Goal: Task Accomplishment & Management: Manage account settings

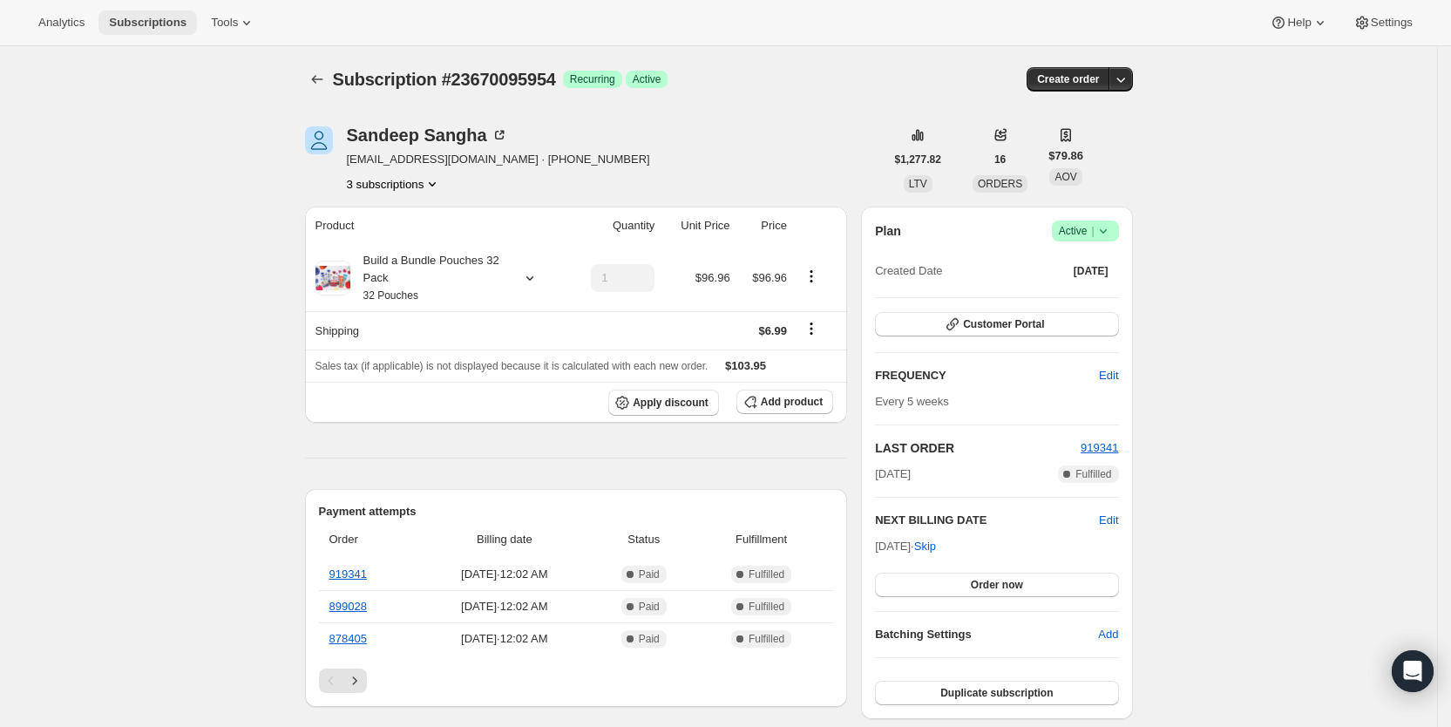
click at [173, 24] on span "Subscriptions" at bounding box center [148, 23] width 78 height 14
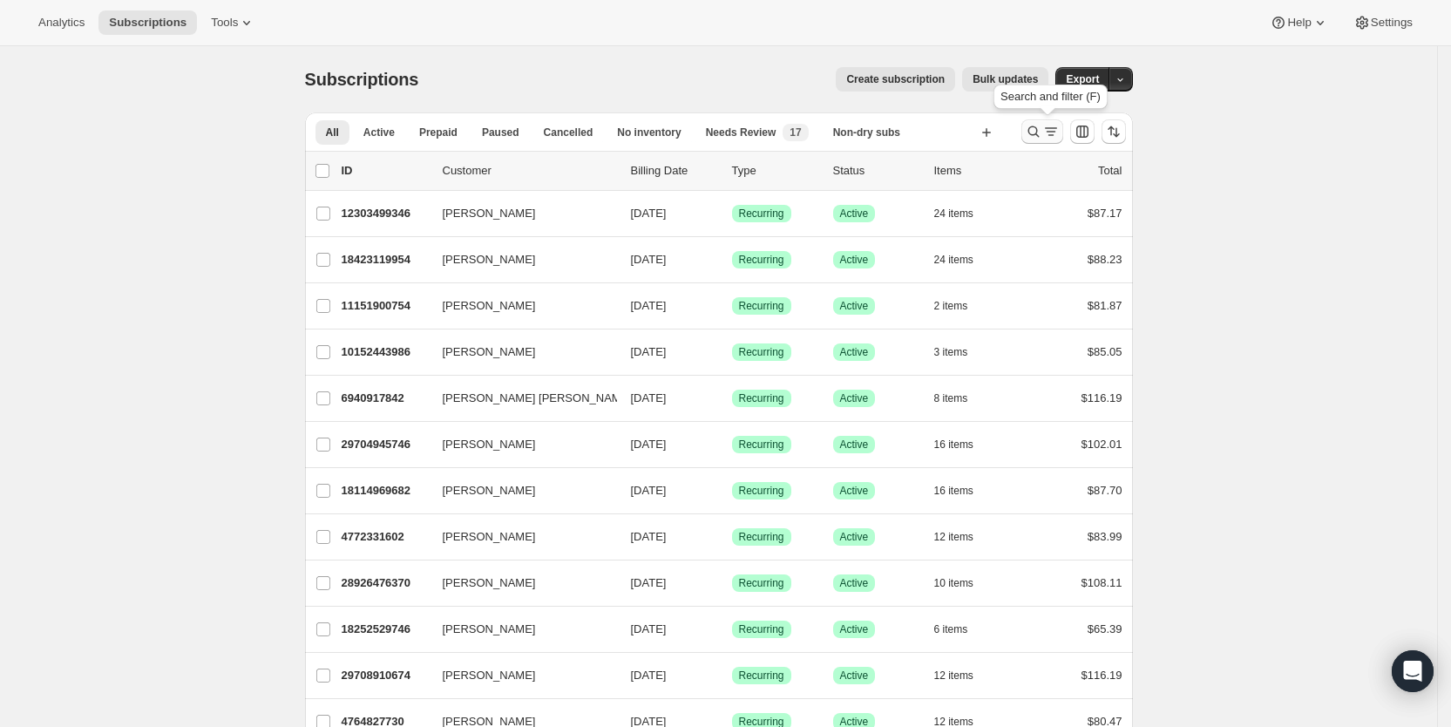
click at [1041, 125] on icon "Search and filter results" at bounding box center [1033, 131] width 17 height 17
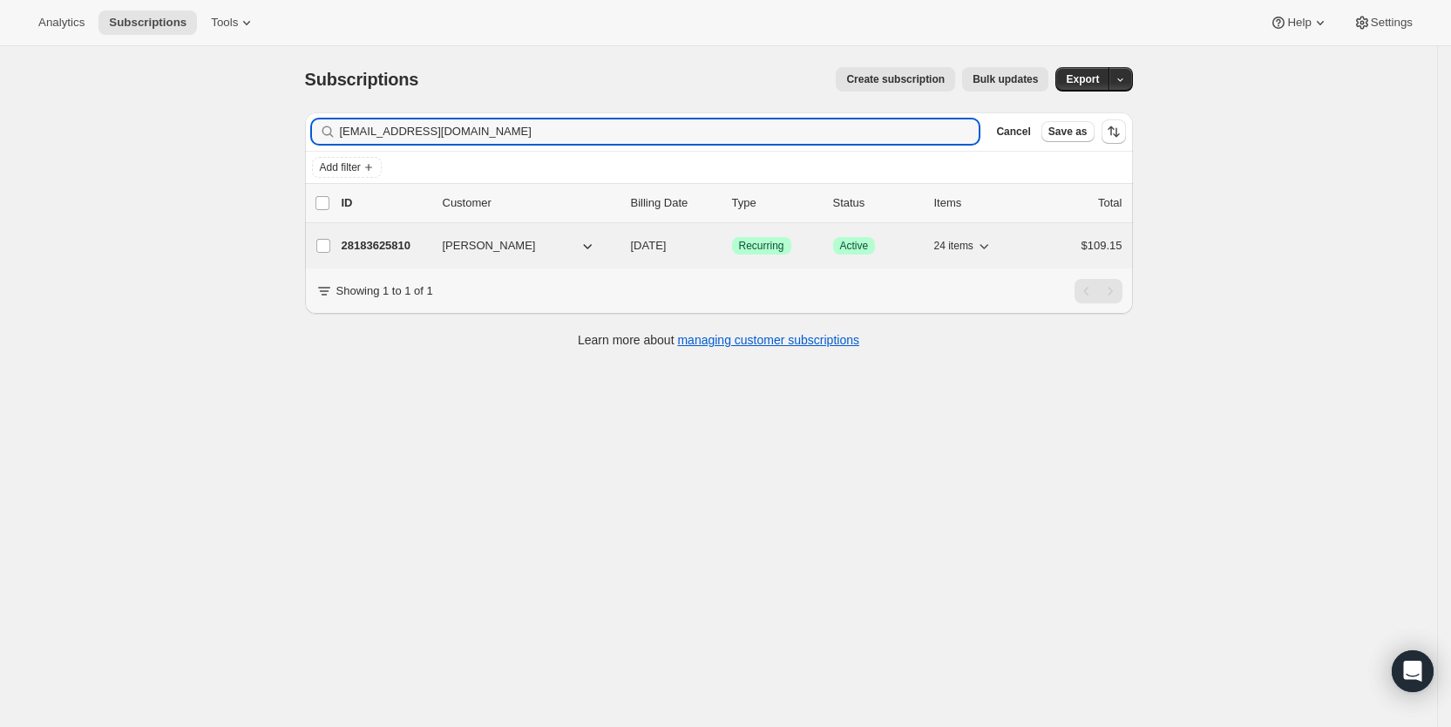
type input "[EMAIL_ADDRESS][DOMAIN_NAME]"
click at [657, 252] on span "[DATE]" at bounding box center [649, 245] width 36 height 13
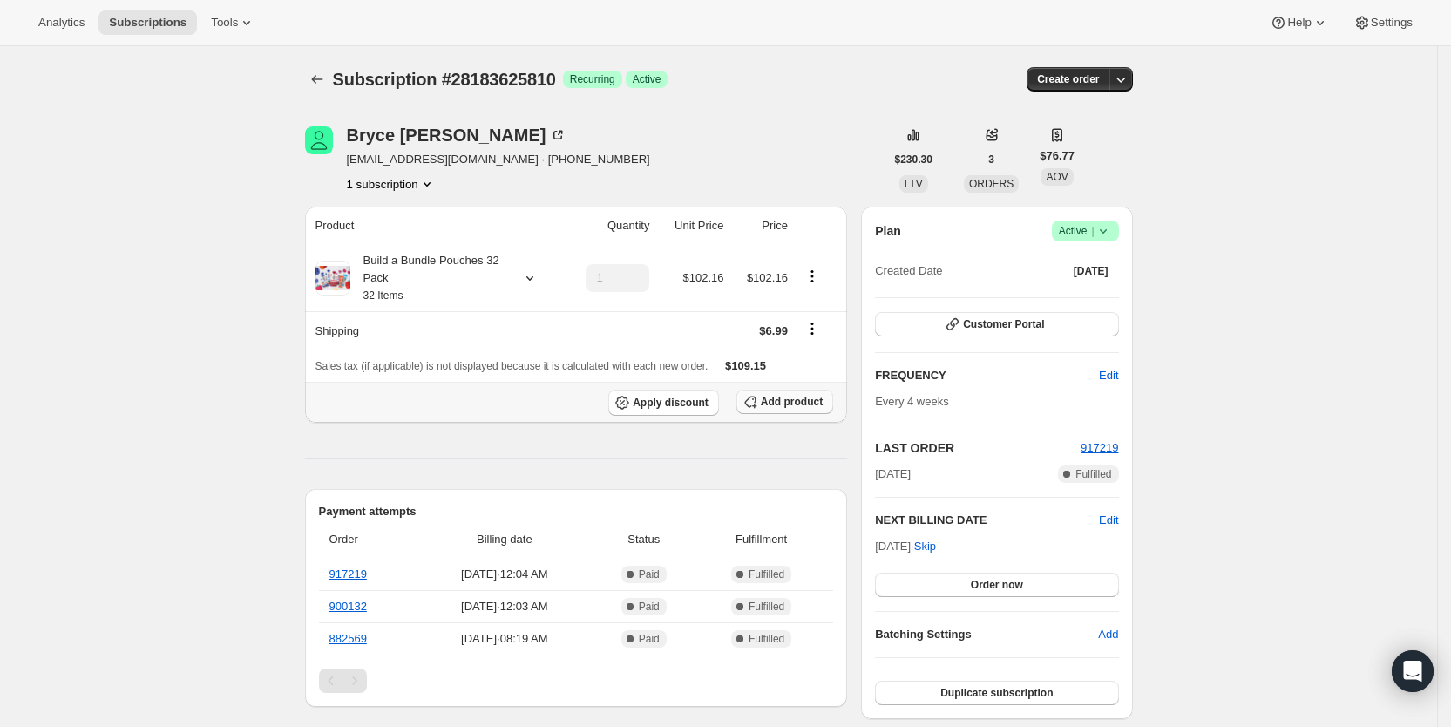
click at [795, 402] on span "Add product" at bounding box center [792, 402] width 62 height 14
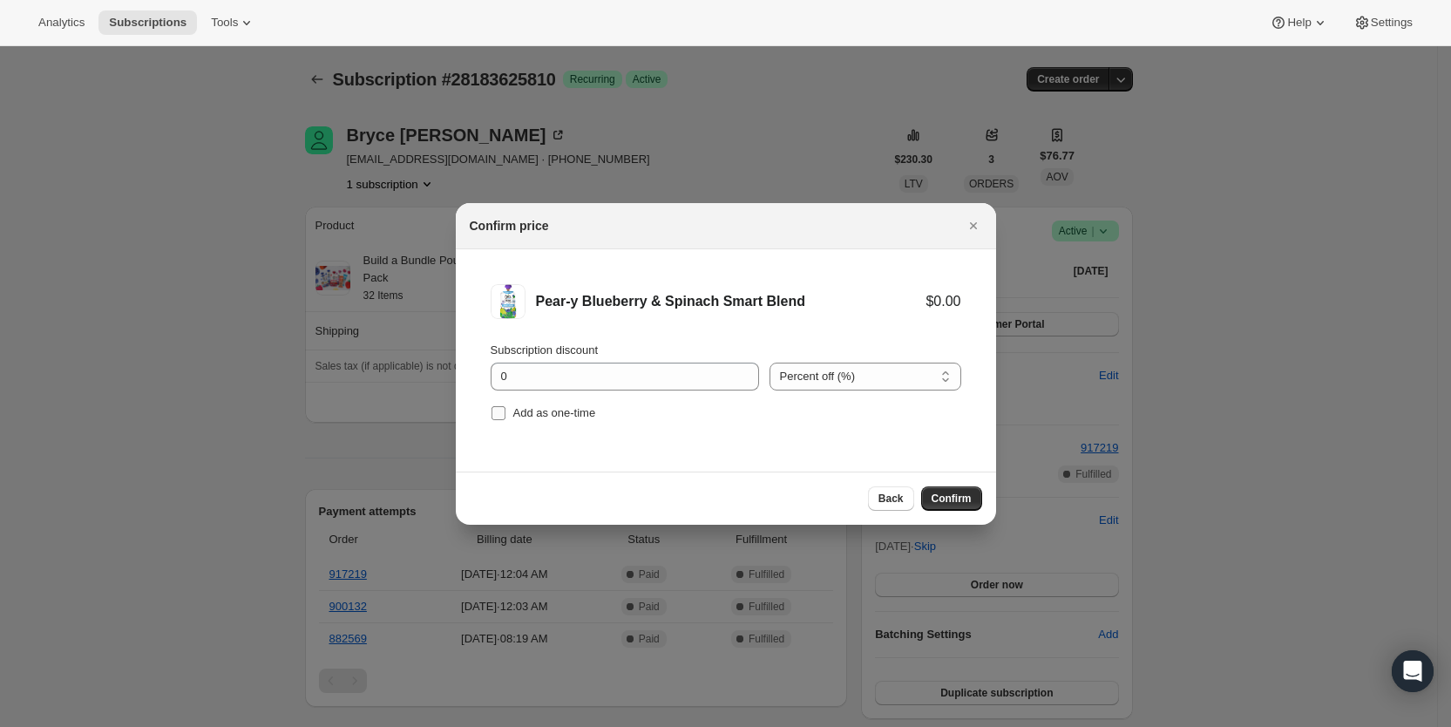
drag, startPoint x: 495, startPoint y: 412, endPoint x: 685, endPoint y: 446, distance: 193.0
click at [497, 412] on input "Add as one-time" at bounding box center [499, 413] width 14 height 14
checkbox input "true"
click at [950, 497] on span "Confirm" at bounding box center [952, 499] width 40 height 14
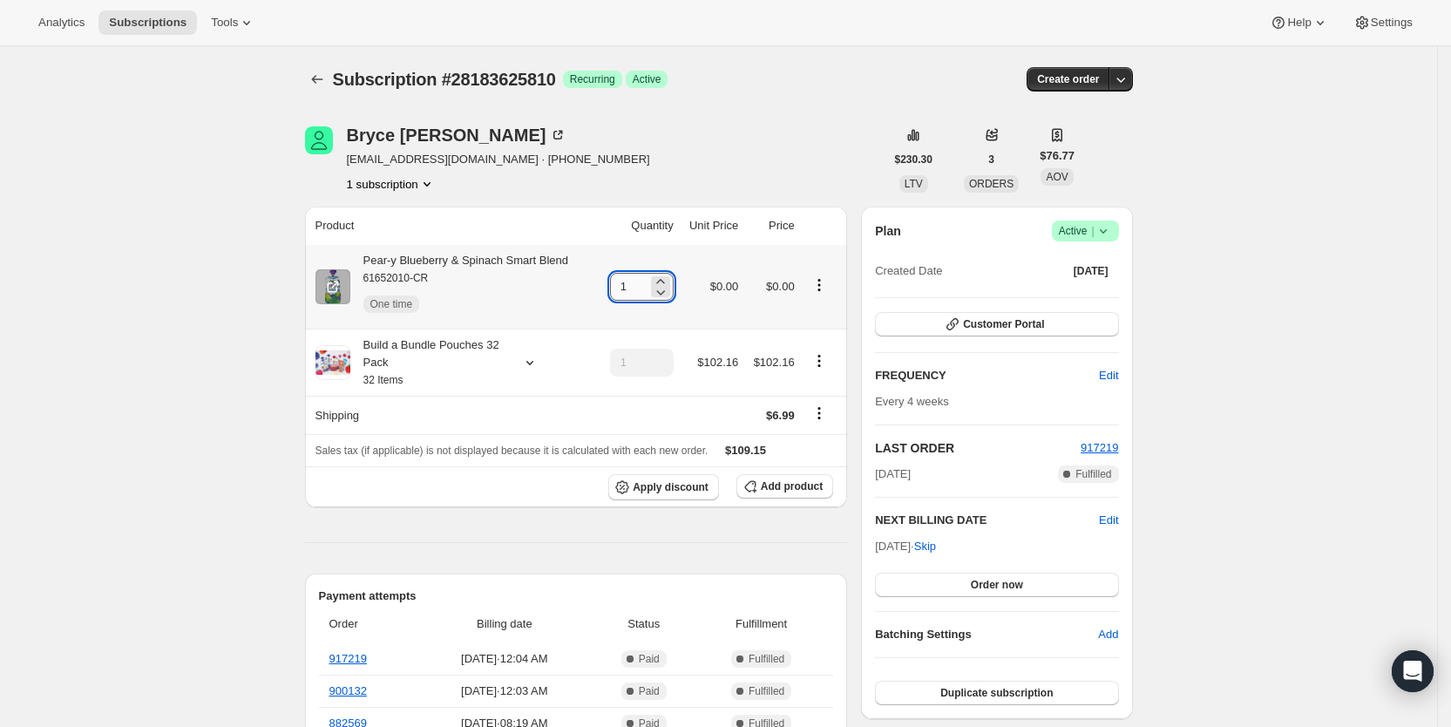
drag, startPoint x: 623, startPoint y: 286, endPoint x: 641, endPoint y: 286, distance: 17.4
click at [641, 286] on input "1" at bounding box center [628, 287] width 37 height 28
type input "3"
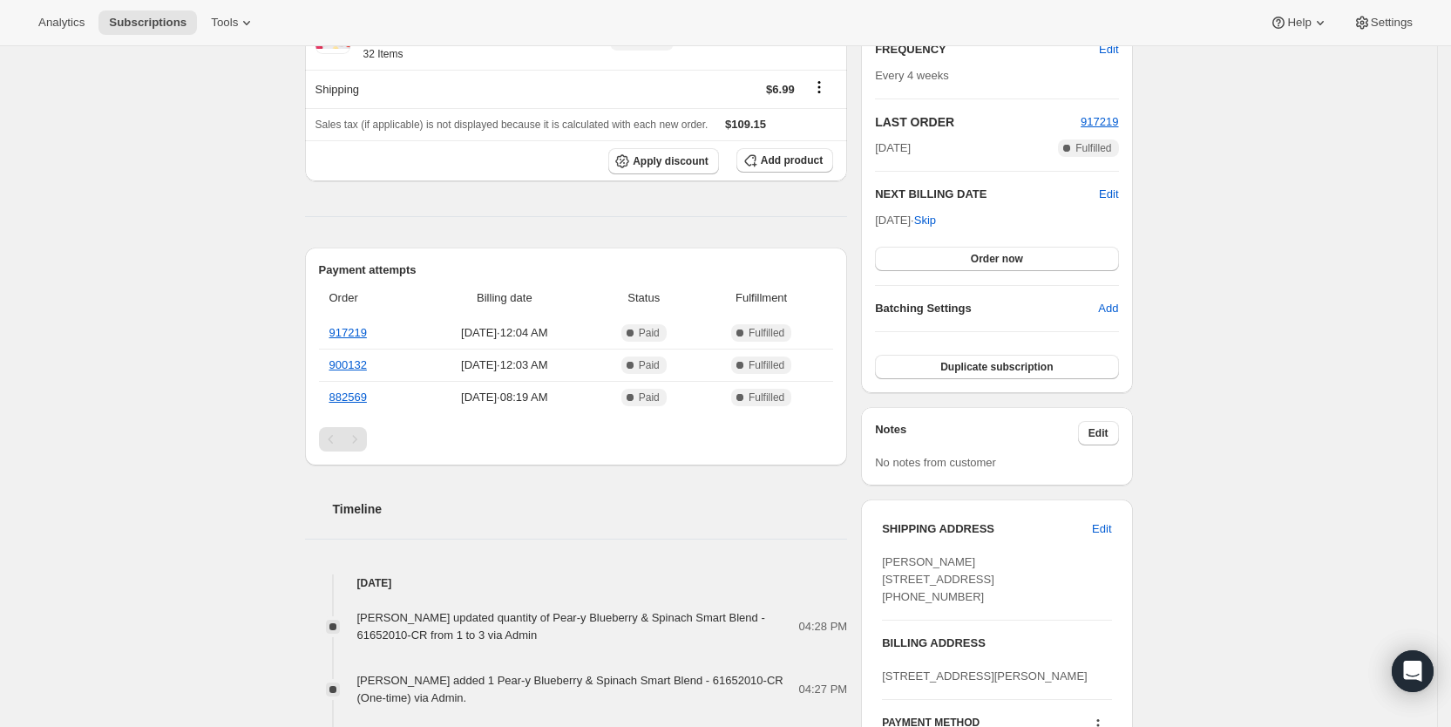
scroll to position [338, 0]
